Goal: Submit feedback/report problem

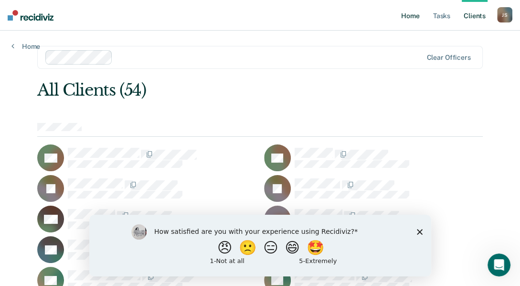
click at [415, 19] on link "Home" at bounding box center [410, 15] width 22 height 31
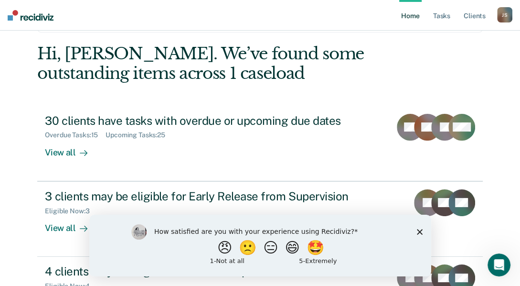
scroll to position [36, 0]
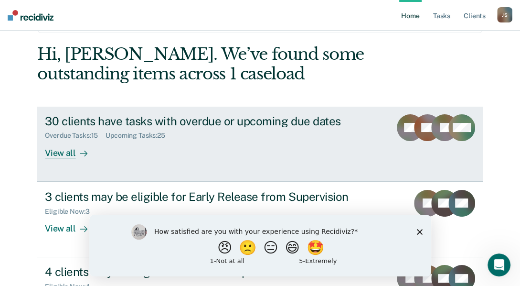
click at [109, 114] on div "30 clients have tasks with overdue or upcoming due dates" at bounding box center [212, 121] width 335 height 14
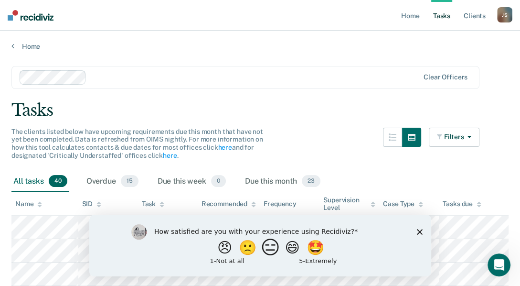
click at [270, 246] on button "😑" at bounding box center [271, 246] width 22 height 19
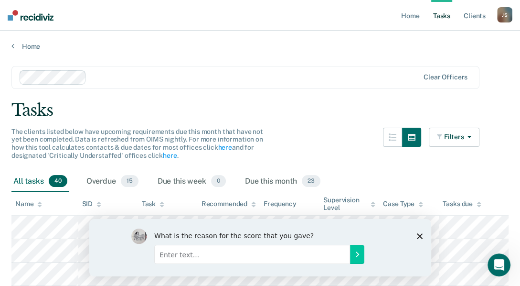
click at [261, 258] on input "Enter text..." at bounding box center [252, 253] width 196 height 19
type input "i havent used it much to know how i feel about it"
click at [355, 248] on button "Submit your response" at bounding box center [357, 253] width 14 height 19
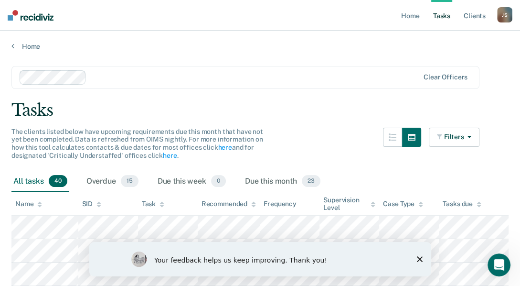
click at [416, 258] on div "Your feedback helps us keep improving. Thank you!" at bounding box center [260, 259] width 342 height 34
click at [421, 258] on polygon "Close survey" at bounding box center [420, 259] width 6 height 6
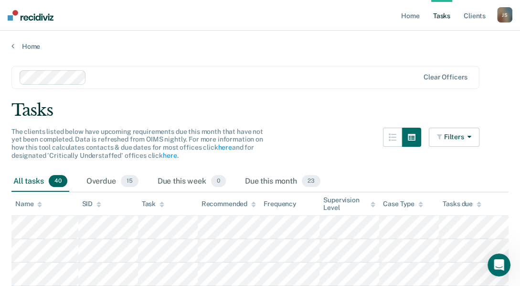
drag, startPoint x: 519, startPoint y: 57, endPoint x: 519, endPoint y: 67, distance: 10.5
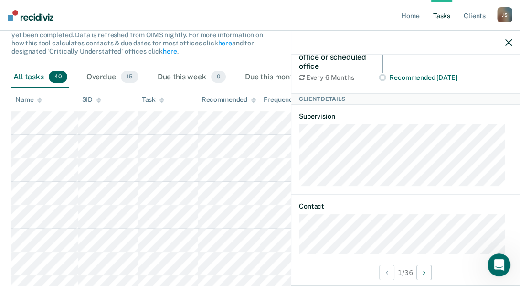
scroll to position [134, 0]
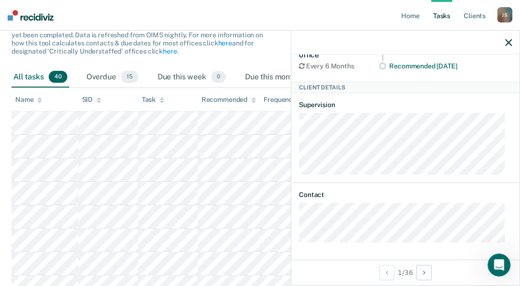
click at [258, 49] on div "The clients listed below have upcoming requirements due this month that have no…" at bounding box center [140, 39] width 258 height 32
click at [510, 43] on icon "button" at bounding box center [509, 42] width 7 height 7
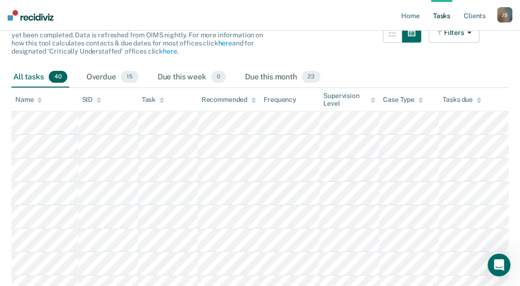
click at [15, 12] on img at bounding box center [31, 15] width 46 height 11
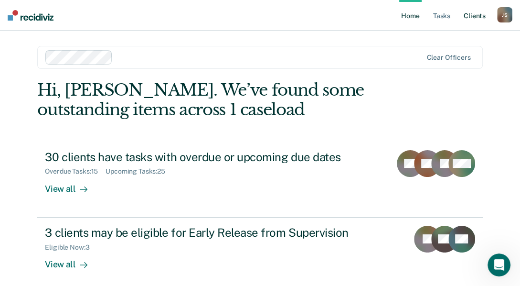
click at [470, 19] on link "Client s" at bounding box center [475, 15] width 26 height 31
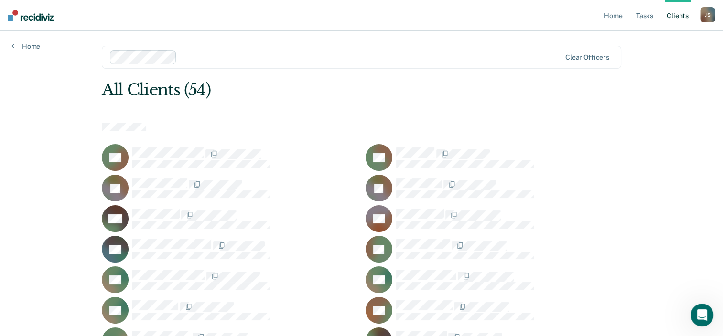
click at [527, 17] on div "J S" at bounding box center [707, 14] width 15 height 15
click at [527, 59] on link "Log Out" at bounding box center [669, 63] width 77 height 8
